Goal: Task Accomplishment & Management: Manage account settings

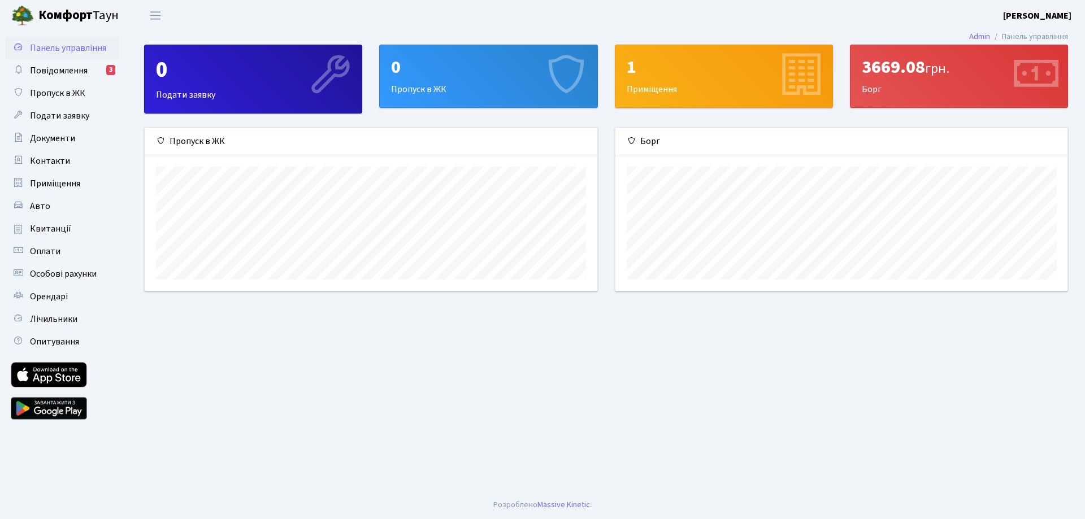
scroll to position [163, 452]
click at [64, 71] on span "Повідомлення" at bounding box center [59, 70] width 58 height 12
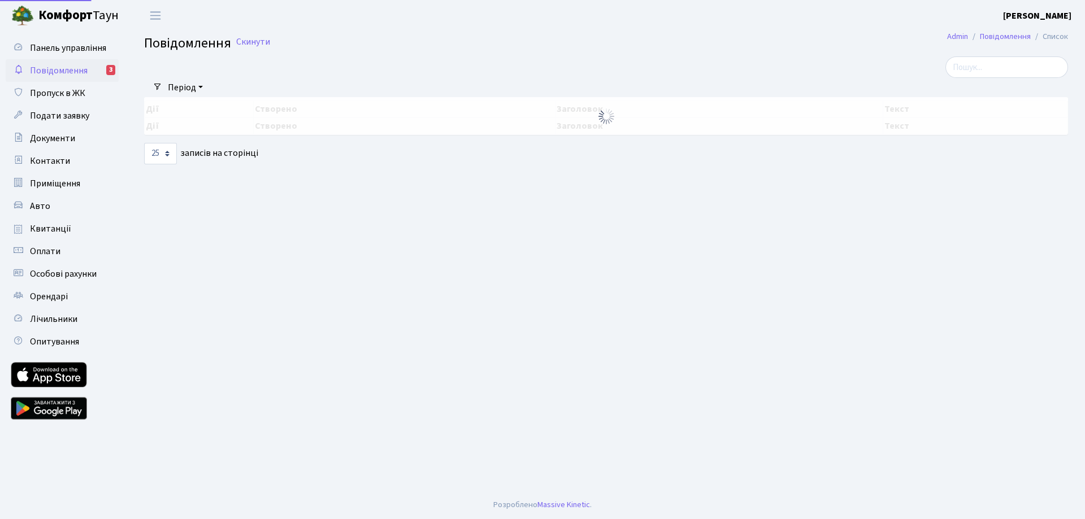
select select "25"
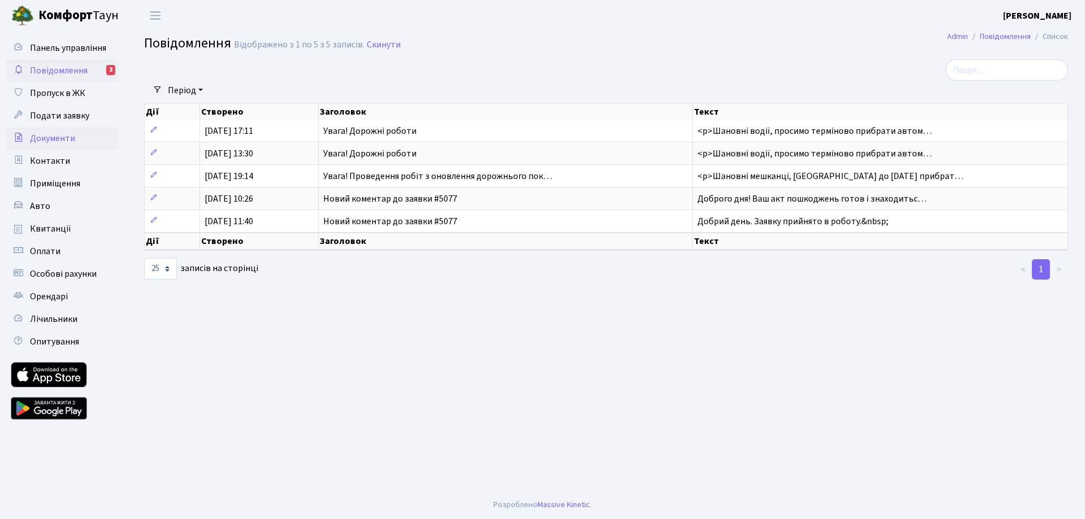
click at [54, 134] on span "Документи" at bounding box center [52, 138] width 45 height 12
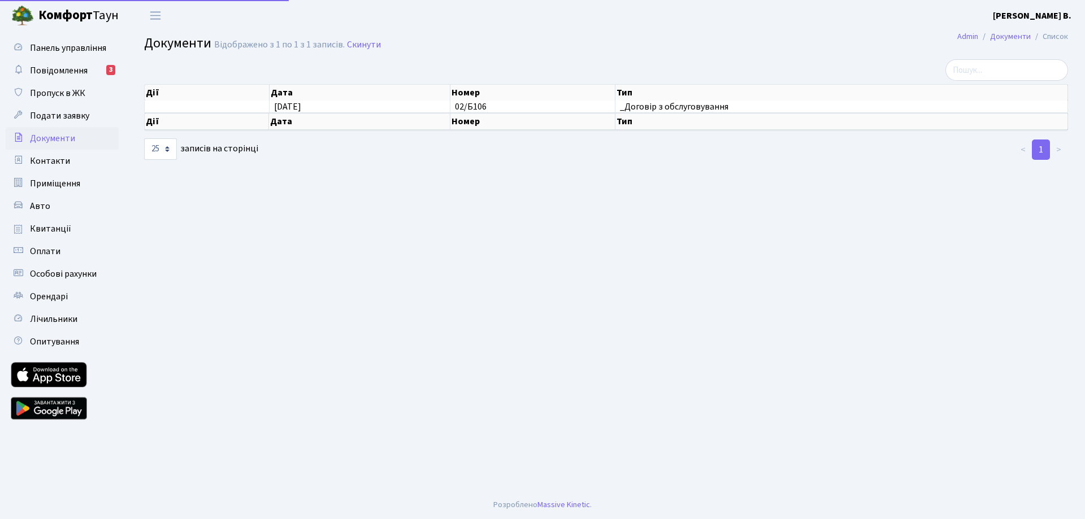
select select "25"
click at [50, 228] on span "Квитанції" at bounding box center [50, 229] width 41 height 12
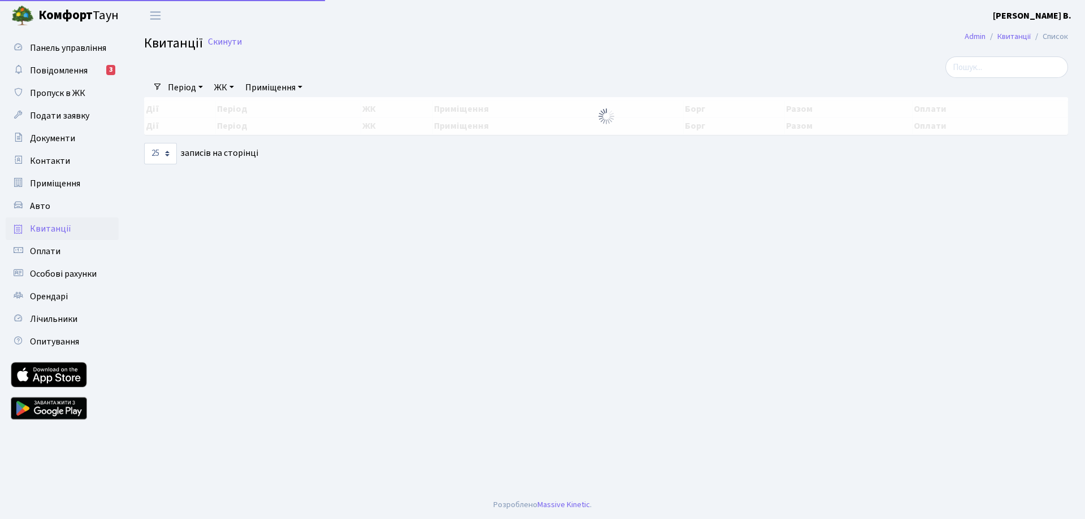
select select "25"
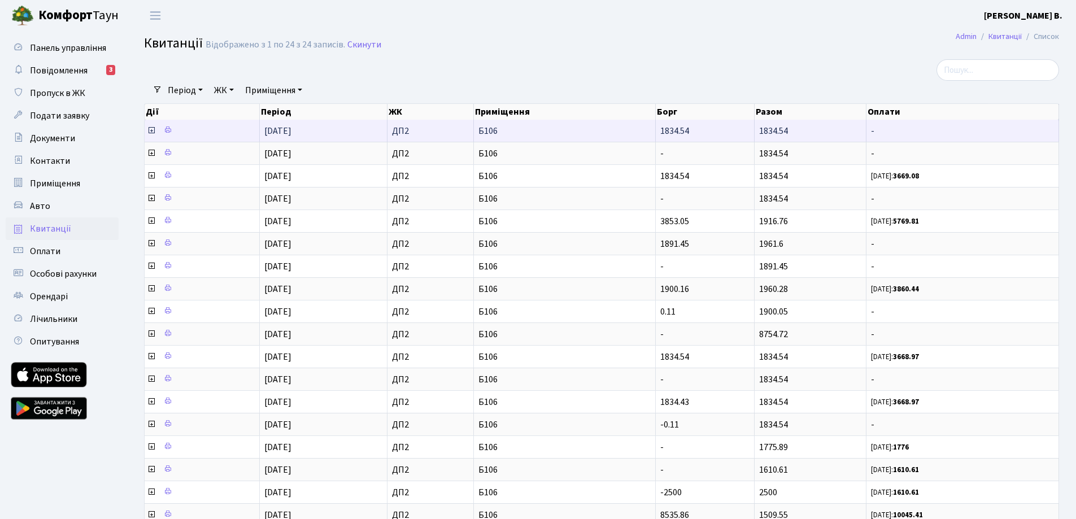
click at [189, 127] on td at bounding box center [202, 131] width 115 height 22
click at [167, 131] on icon at bounding box center [168, 130] width 8 height 8
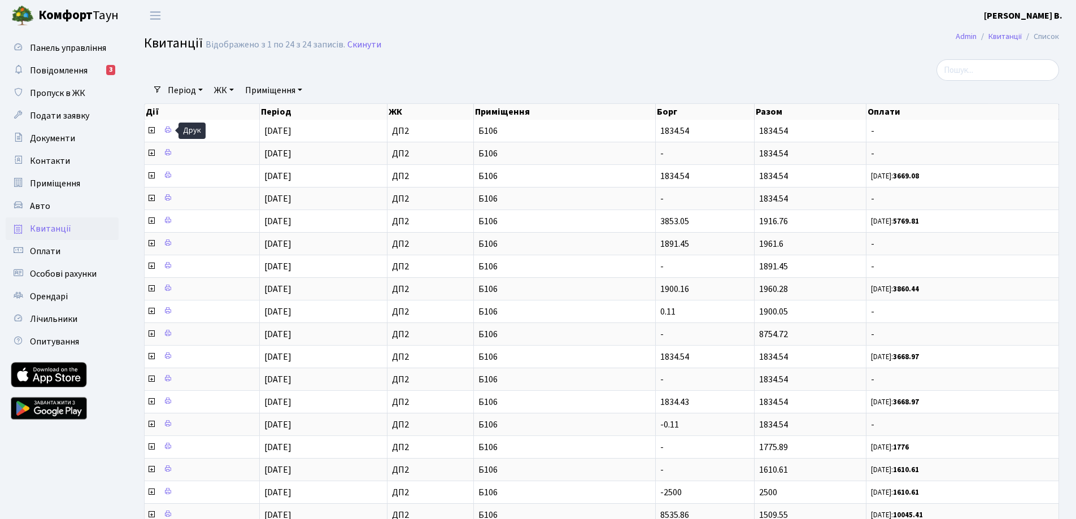
click at [307, 89] on link "Приміщення" at bounding box center [274, 90] width 66 height 19
click at [1022, 16] on b "[PERSON_NAME]" at bounding box center [1023, 16] width 79 height 12
click at [984, 62] on link "Вийти" at bounding box center [1006, 62] width 112 height 18
